Goal: Task Accomplishment & Management: Manage account settings

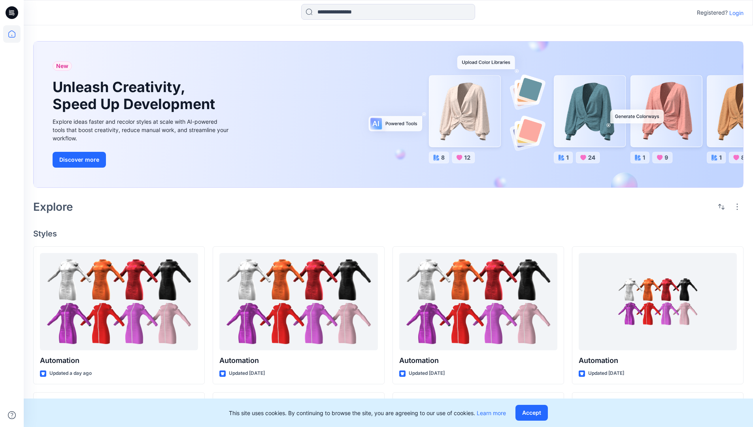
click at [735, 13] on p "Login" at bounding box center [737, 13] width 14 height 8
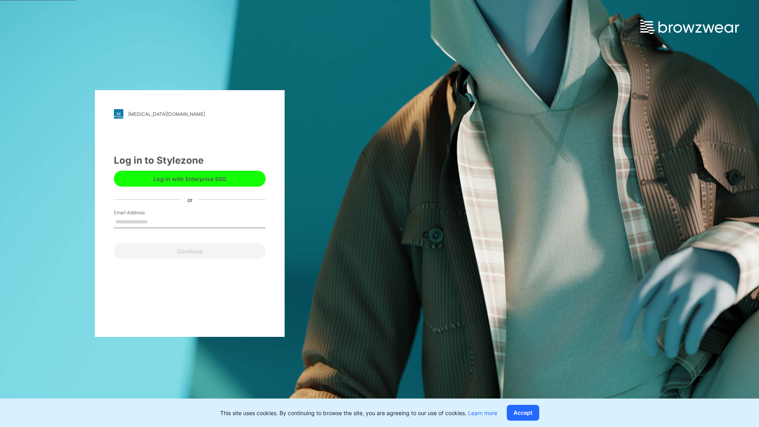
click at [156, 221] on input "Email Address" at bounding box center [190, 222] width 152 height 12
type input "**********"
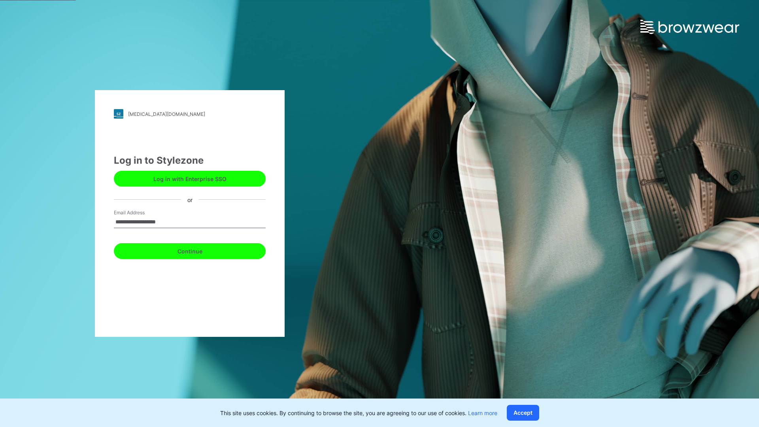
click at [198, 250] on button "Continue" at bounding box center [190, 251] width 152 height 16
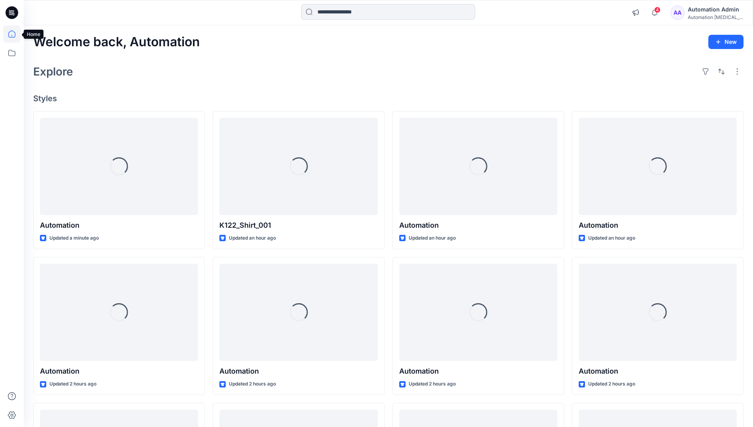
click at [15, 34] on icon at bounding box center [11, 33] width 7 height 7
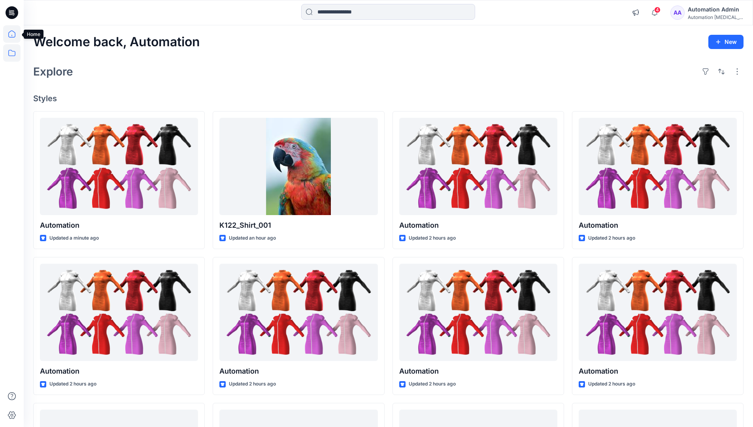
click at [13, 52] on icon at bounding box center [11, 52] width 17 height 17
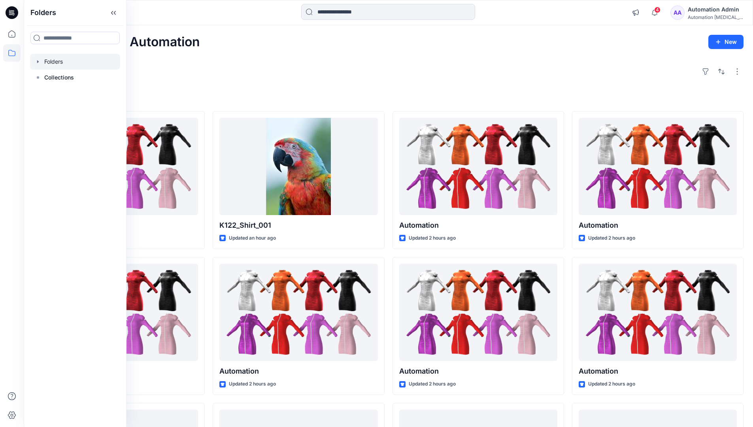
click at [53, 60] on div at bounding box center [75, 62] width 90 height 16
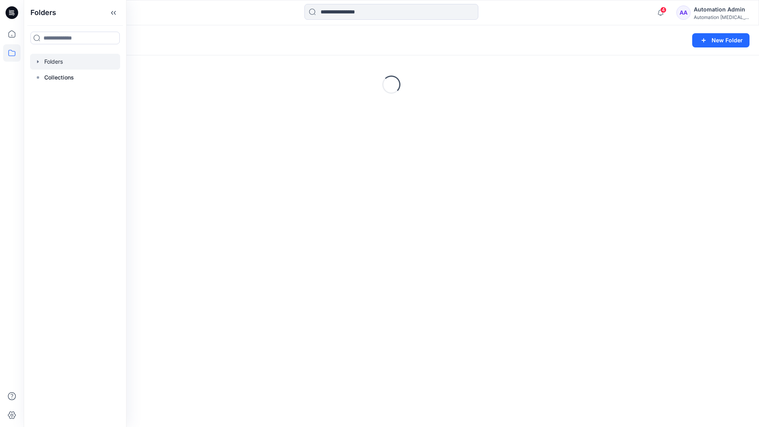
scroll to position [138, 0]
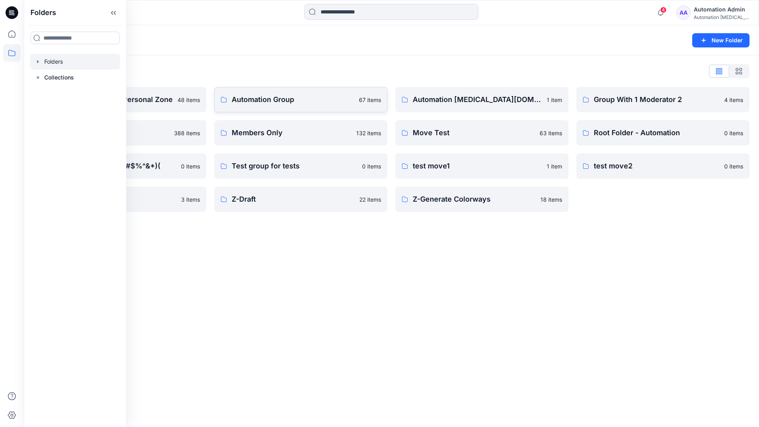
click at [287, 103] on p "Automation Group" at bounding box center [293, 99] width 123 height 11
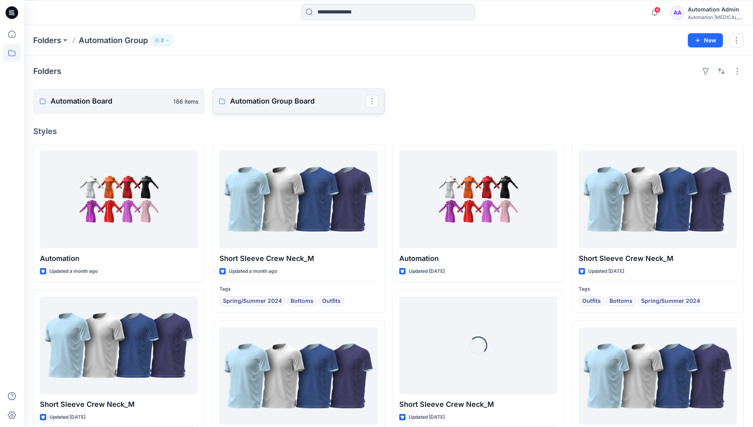
click at [268, 106] on p "Automation Group Board" at bounding box center [297, 101] width 135 height 11
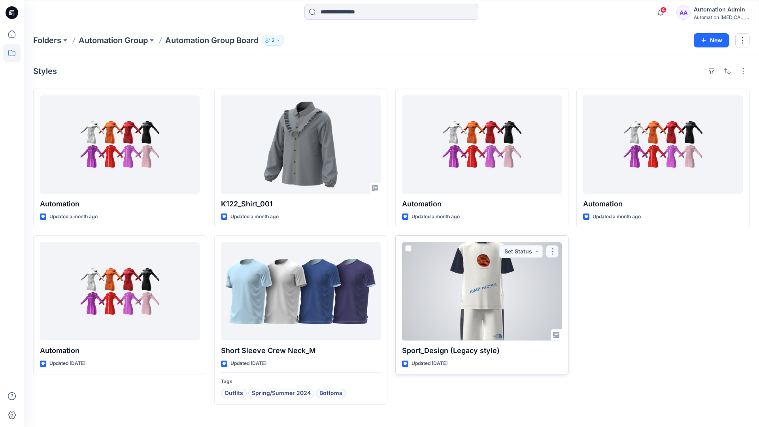
click at [552, 251] on button "button" at bounding box center [552, 251] width 13 height 13
click at [571, 327] on p "Move to" at bounding box center [572, 328] width 21 height 8
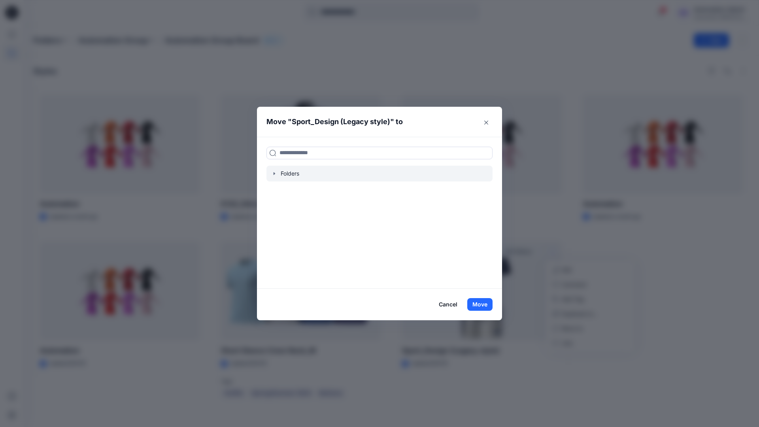
click at [273, 173] on icon "button" at bounding box center [274, 173] width 6 height 6
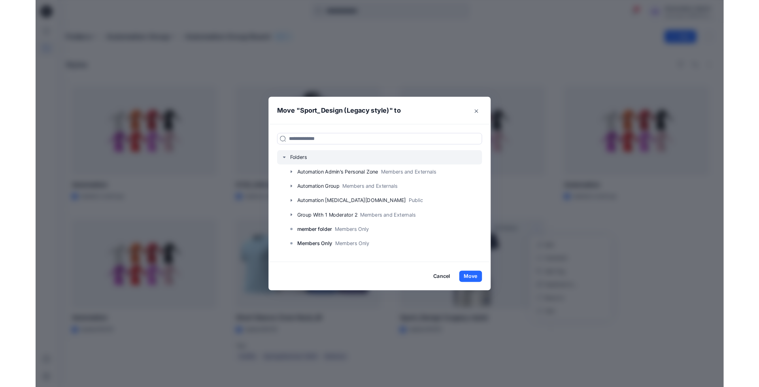
scroll to position [62, 0]
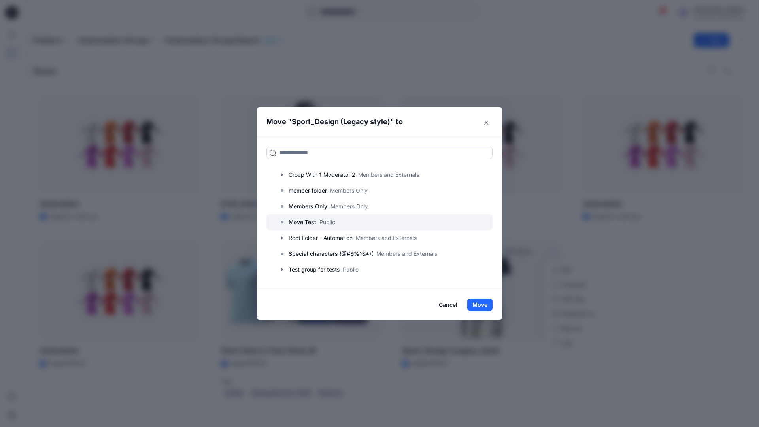
click at [304, 223] on p "Move Test" at bounding box center [303, 221] width 28 height 9
click at [482, 304] on button "Move" at bounding box center [479, 305] width 25 height 13
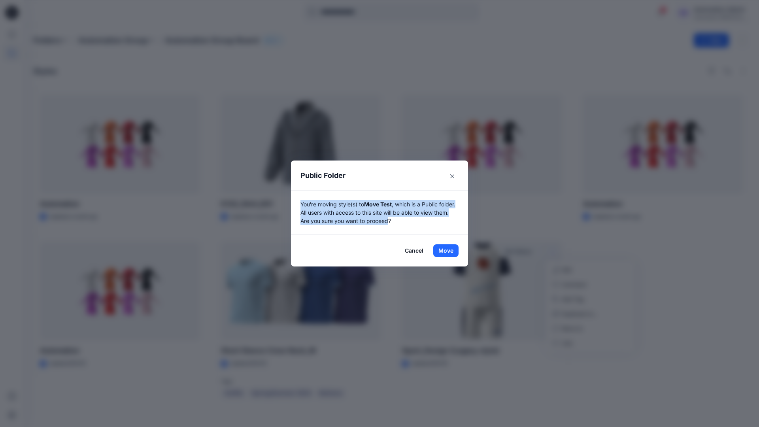
drag, startPoint x: 482, startPoint y: 304, endPoint x: 406, endPoint y: 221, distance: 112.3
click at [406, 221] on p "You're moving style(s) to Move Test , which is a Public folder. All users with …" at bounding box center [380, 212] width 158 height 25
click at [446, 251] on button "Move" at bounding box center [445, 250] width 25 height 13
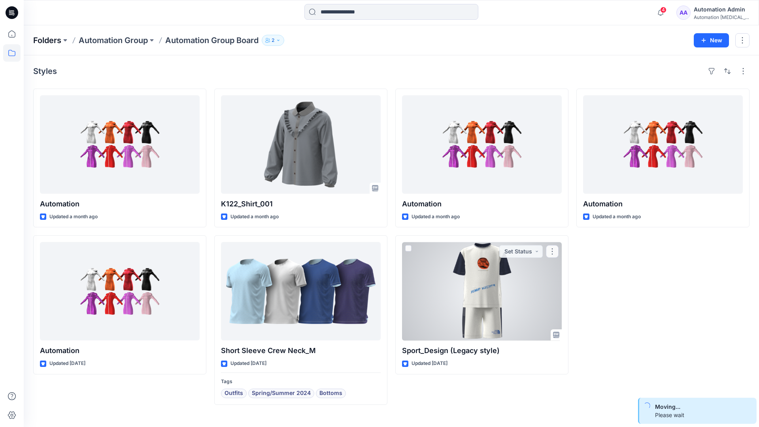
click at [46, 38] on p "Folders" at bounding box center [47, 40] width 28 height 11
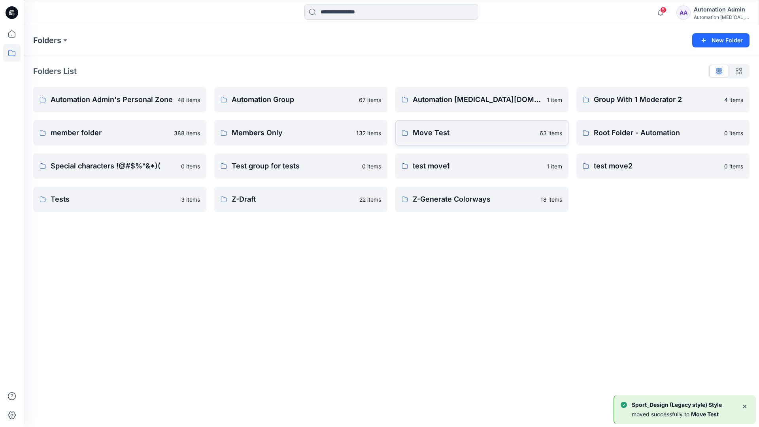
click at [457, 137] on p "Move Test" at bounding box center [474, 132] width 122 height 11
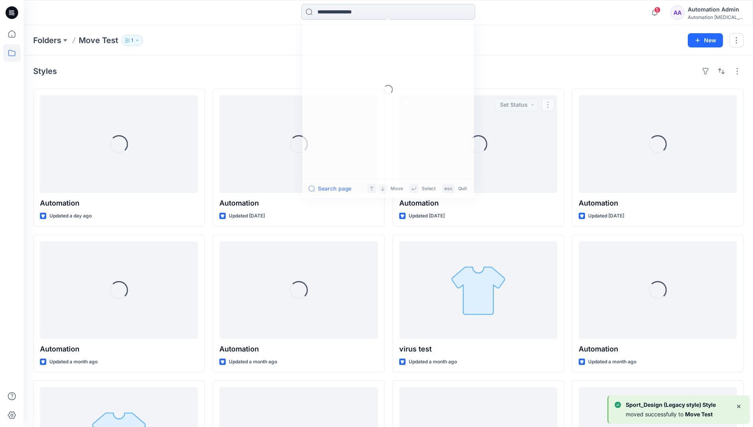
click at [354, 15] on input at bounding box center [388, 12] width 174 height 16
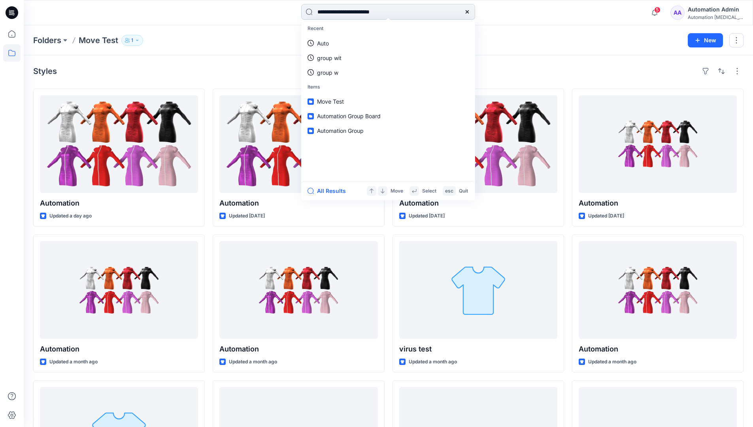
type input "**********"
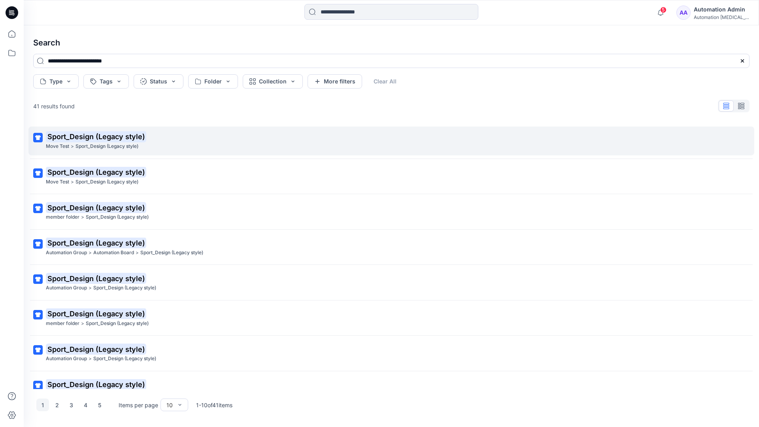
click at [60, 137] on mark "Sport_Design (Legacy style)" at bounding box center [96, 136] width 100 height 11
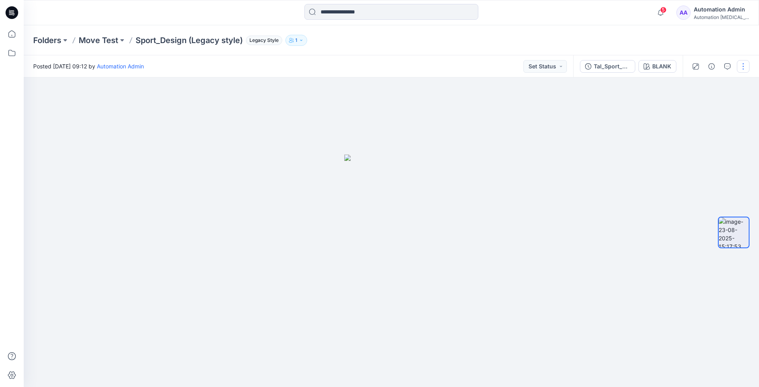
click at [745, 68] on button "button" at bounding box center [743, 66] width 13 height 13
click at [707, 140] on p "Move to..." at bounding box center [701, 143] width 26 height 8
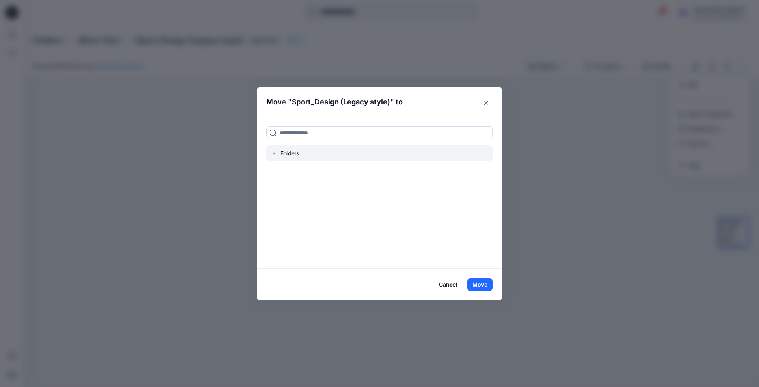
click at [274, 153] on icon "button" at bounding box center [275, 153] width 2 height 3
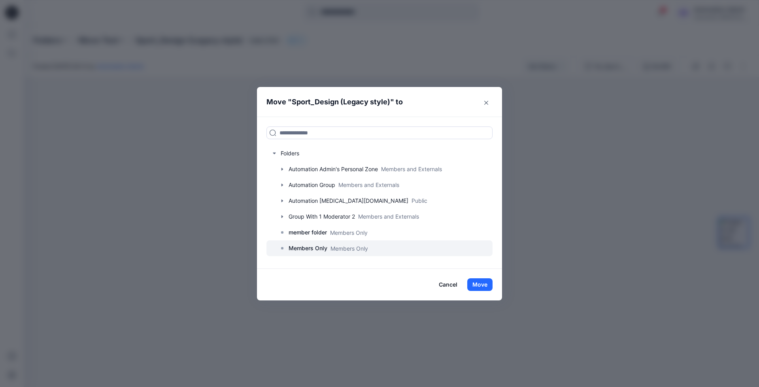
click at [310, 250] on p "Members Only" at bounding box center [308, 248] width 39 height 9
click at [488, 284] on button "Move" at bounding box center [479, 284] width 25 height 13
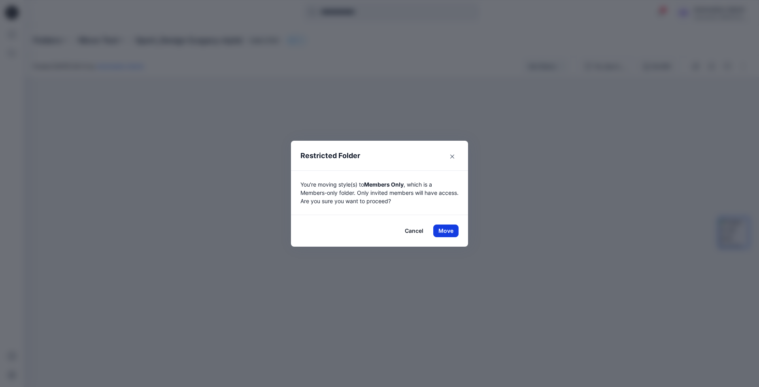
click at [442, 229] on button "Move" at bounding box center [445, 231] width 25 height 13
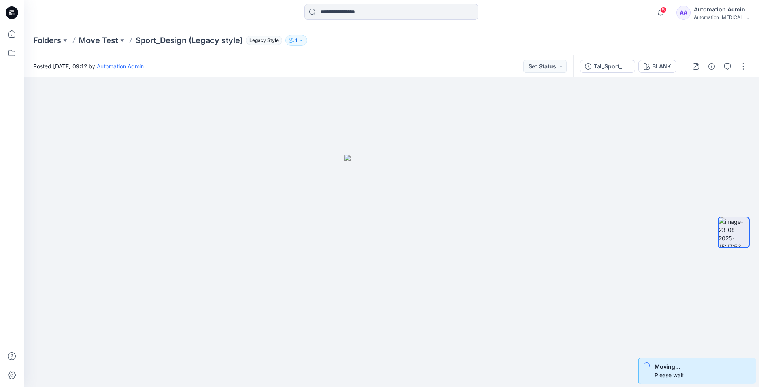
scroll to position [25, 0]
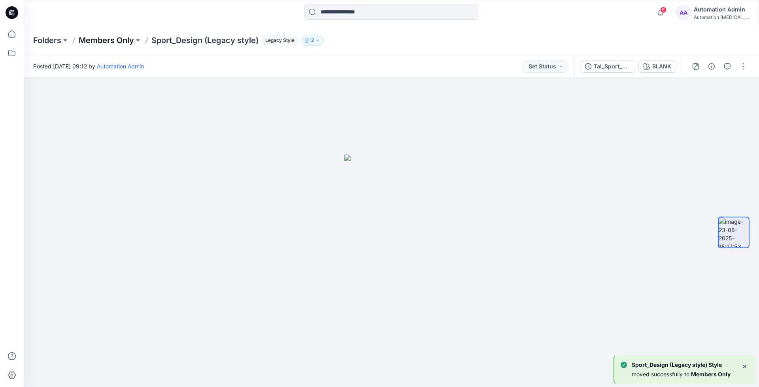
click at [110, 38] on p "Members Only" at bounding box center [106, 40] width 55 height 11
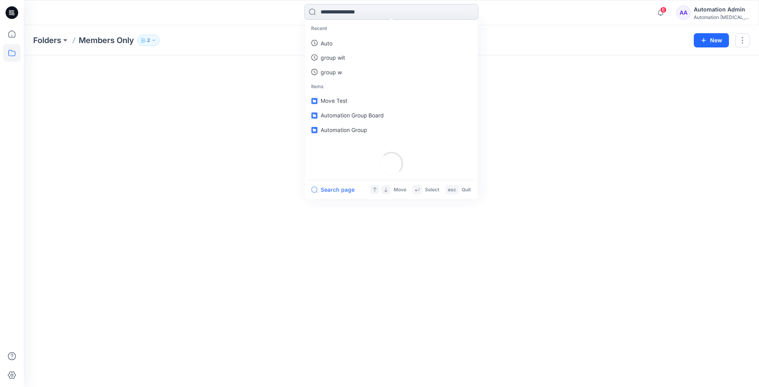
click at [365, 15] on input at bounding box center [391, 12] width 174 height 16
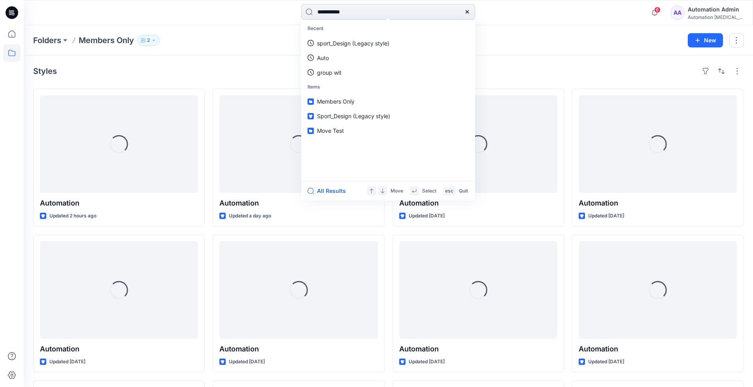
type input "**********"
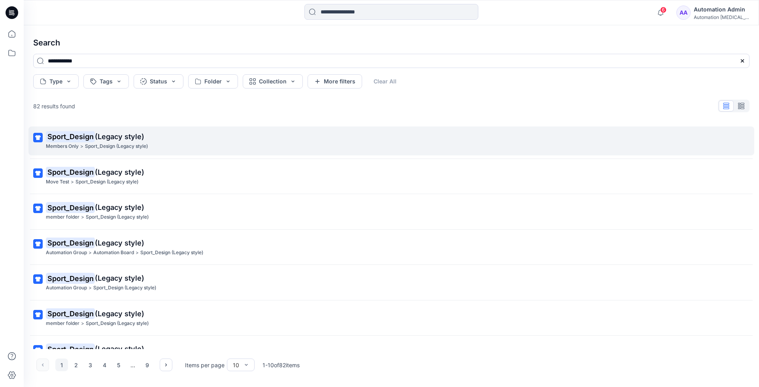
click at [87, 137] on mark "Sport_Design" at bounding box center [70, 136] width 49 height 11
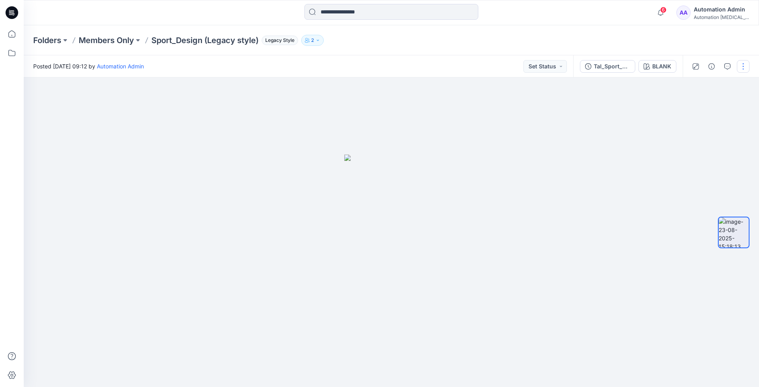
click at [741, 64] on button "button" at bounding box center [743, 66] width 13 height 13
click at [697, 142] on p "Move to..." at bounding box center [701, 143] width 26 height 8
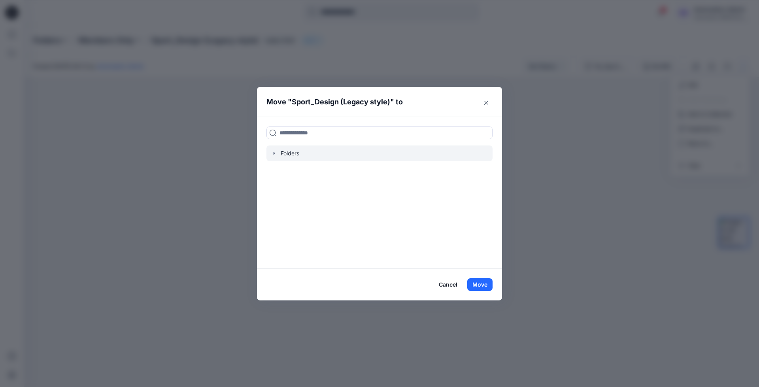
click at [276, 154] on icon "button" at bounding box center [274, 153] width 6 height 6
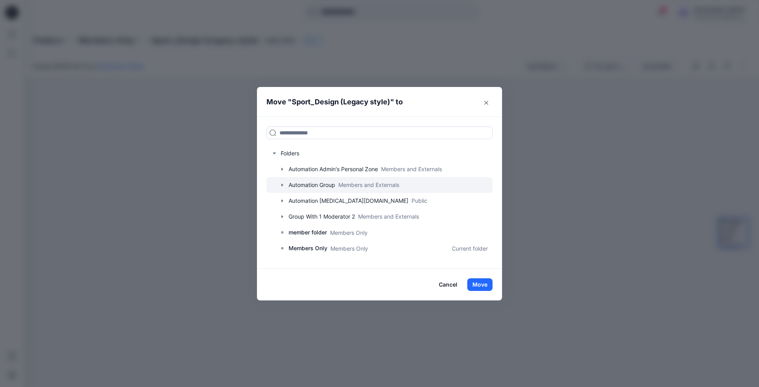
click at [302, 184] on div at bounding box center [380, 185] width 226 height 16
click at [283, 185] on icon "button" at bounding box center [282, 185] width 6 height 6
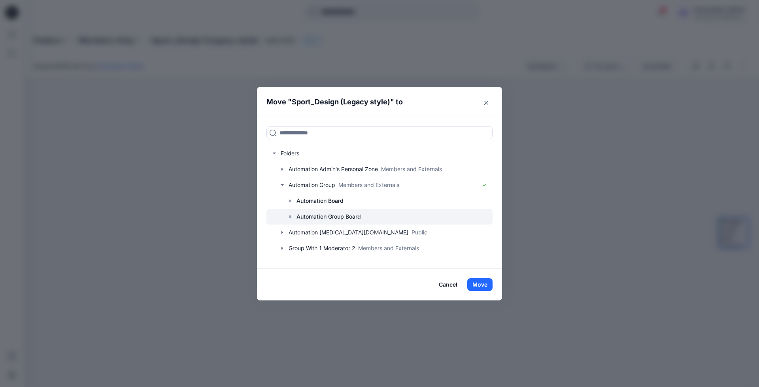
click at [322, 214] on p "Automation Group Board" at bounding box center [329, 216] width 64 height 9
click at [482, 285] on button "Move" at bounding box center [479, 284] width 25 height 13
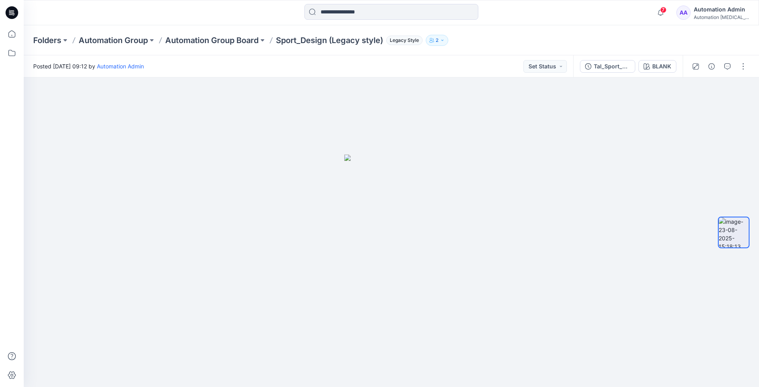
click at [718, 12] on div "Automation Admin" at bounding box center [721, 9] width 55 height 9
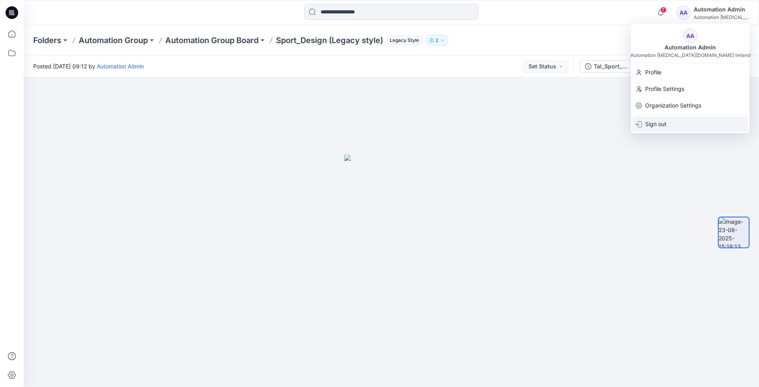
click at [653, 126] on p "Sign out" at bounding box center [655, 124] width 21 height 15
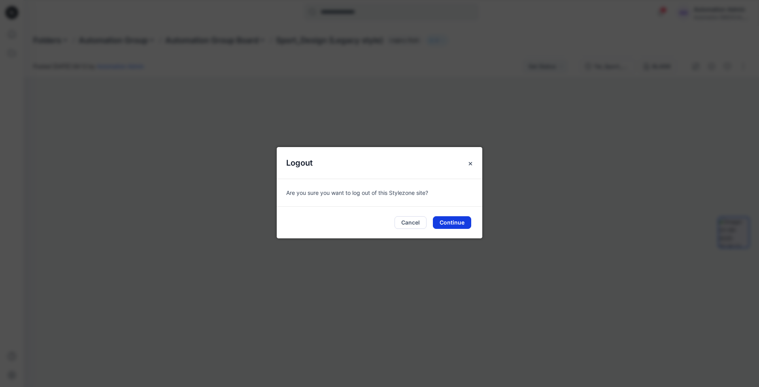
click at [458, 221] on button "Continue" at bounding box center [452, 222] width 38 height 13
